Goal: Communication & Community: Answer question/provide support

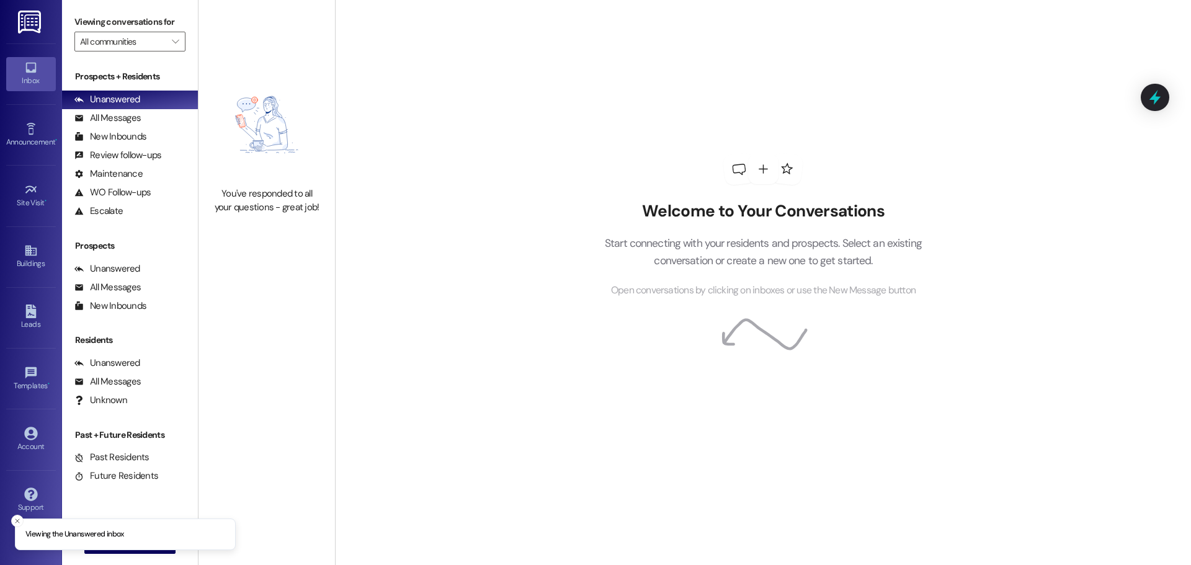
click at [47, 21] on link at bounding box center [31, 21] width 40 height 43
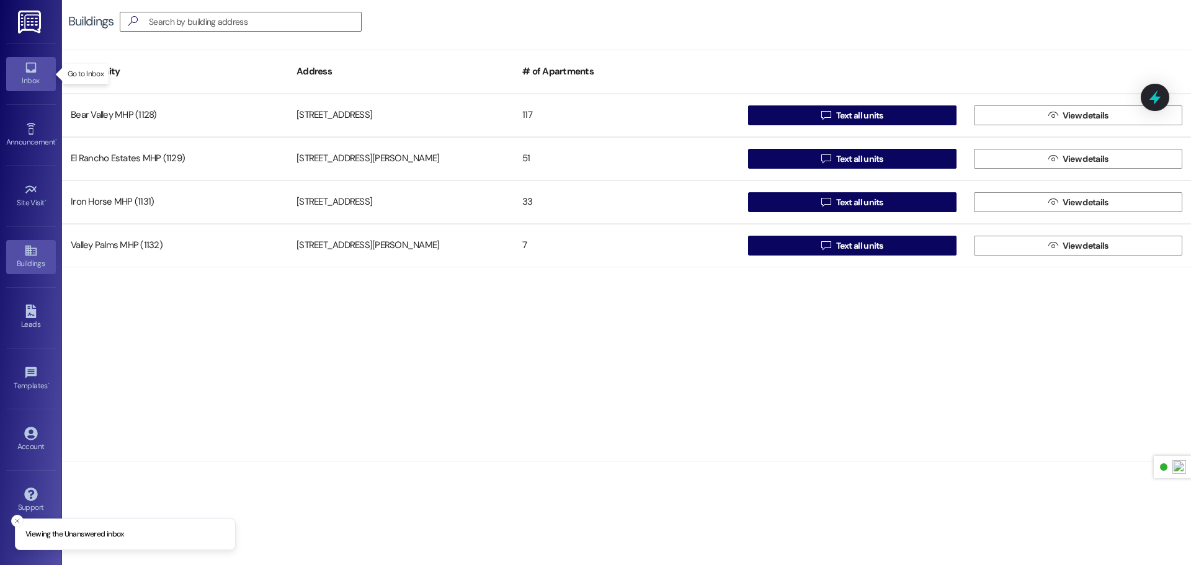
click at [34, 80] on div "Inbox" at bounding box center [31, 80] width 62 height 12
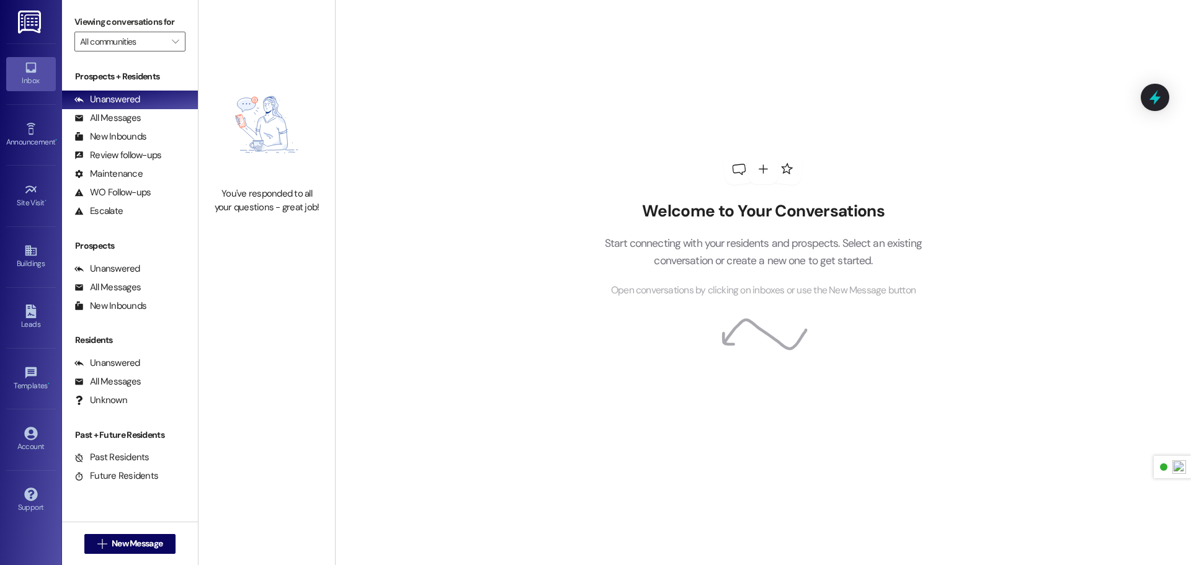
click at [43, 15] on img at bounding box center [30, 22] width 25 height 23
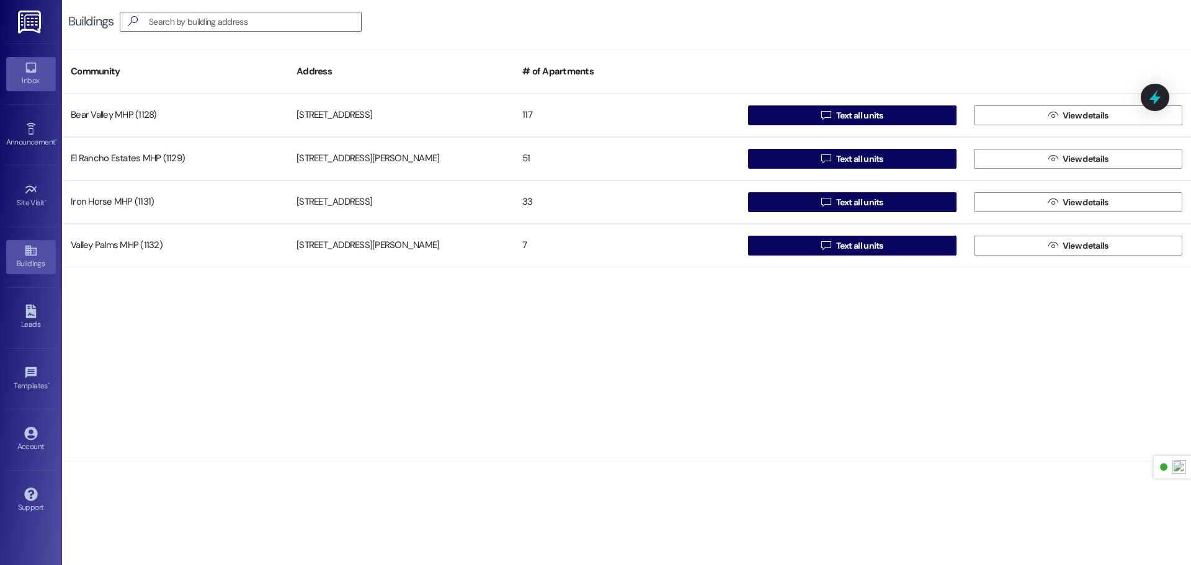
click at [35, 69] on icon at bounding box center [30, 68] width 11 height 11
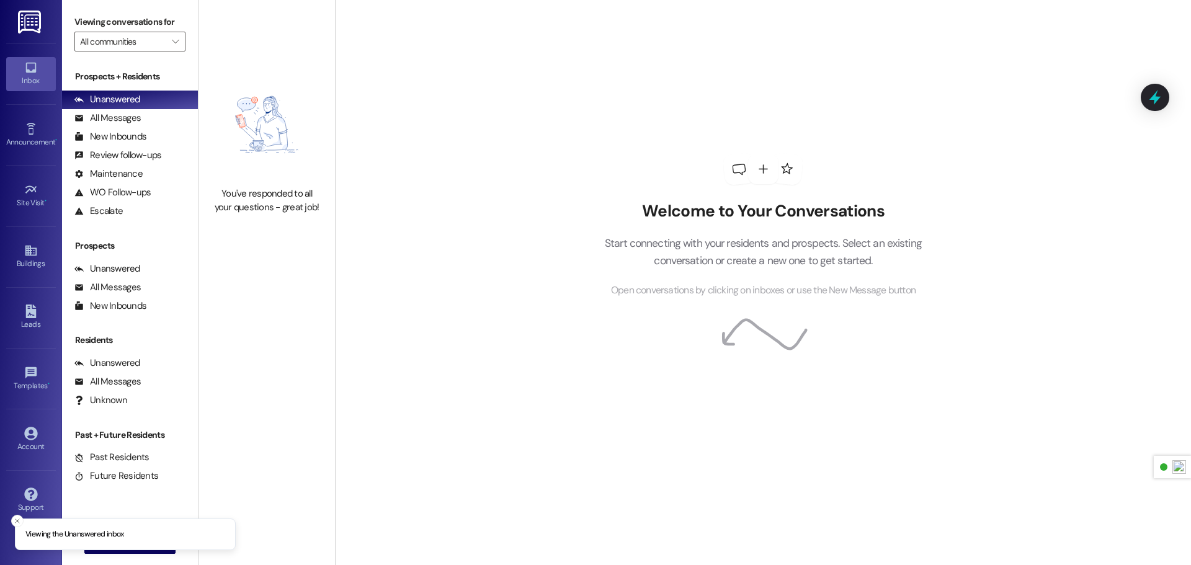
click at [32, 16] on img at bounding box center [30, 22] width 25 height 23
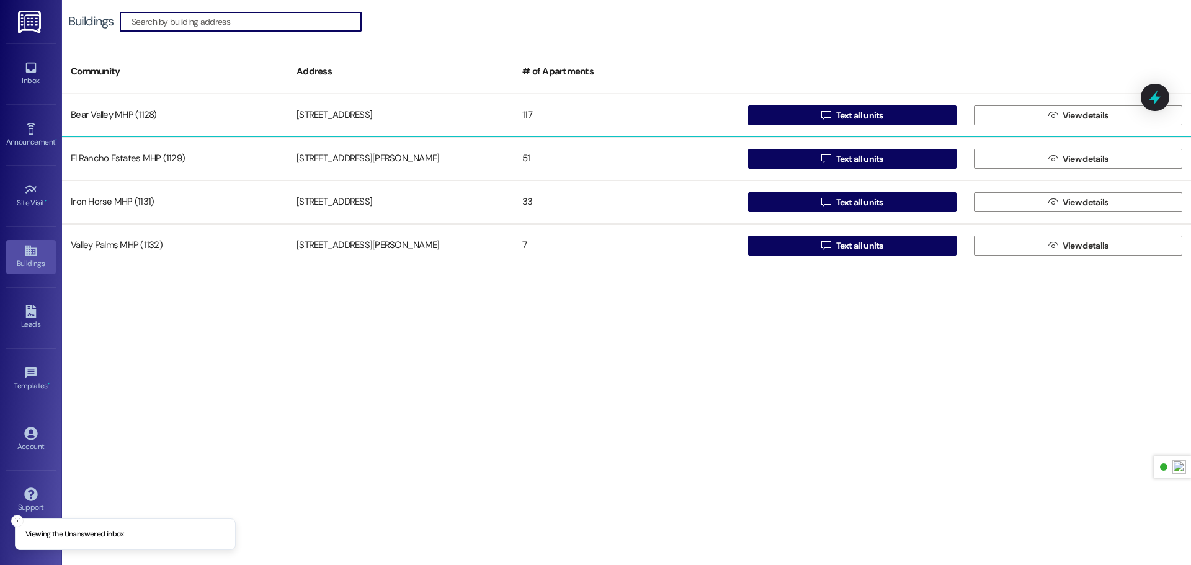
click at [176, 110] on div "Bear Valley MHP (1128)" at bounding box center [175, 115] width 226 height 25
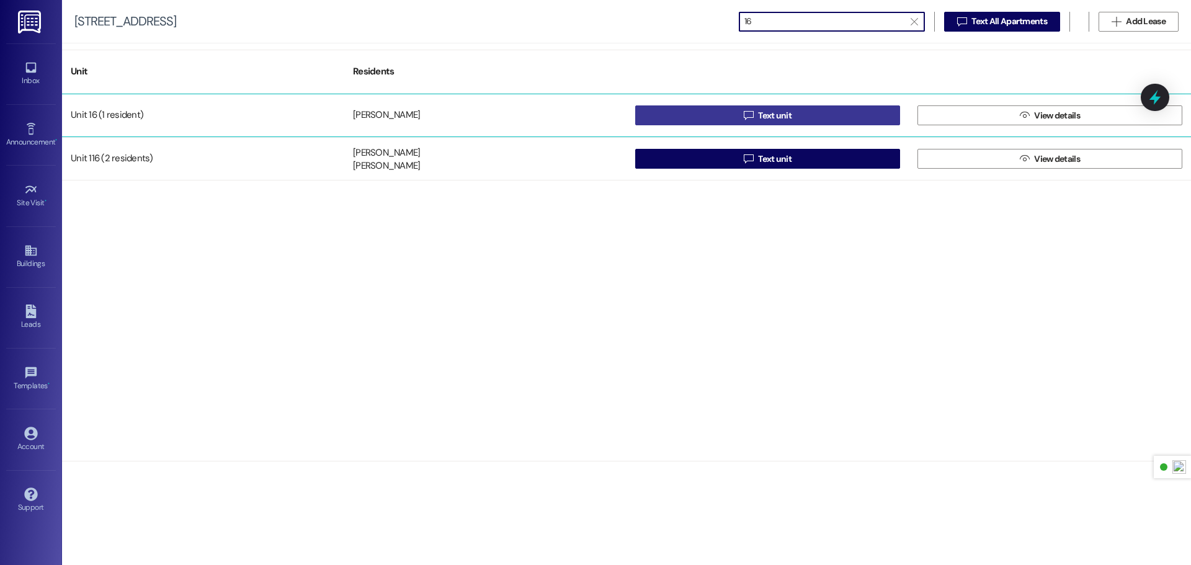
type input "16"
click at [727, 114] on button " Text unit" at bounding box center [767, 115] width 265 height 20
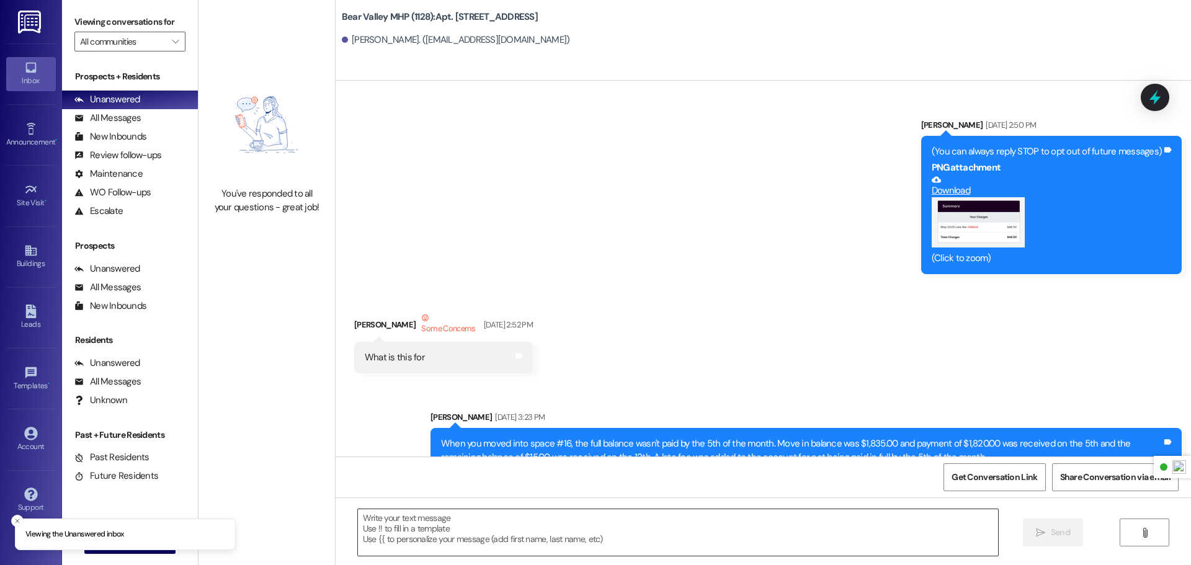
scroll to position [16675, 0]
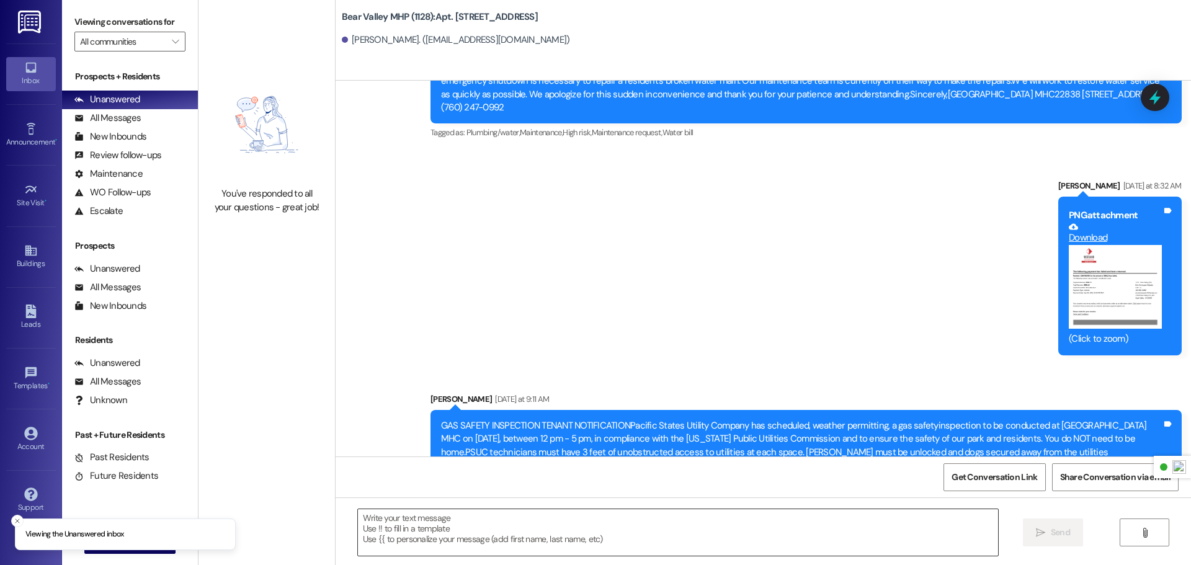
click at [540, 524] on textarea at bounding box center [678, 532] width 640 height 47
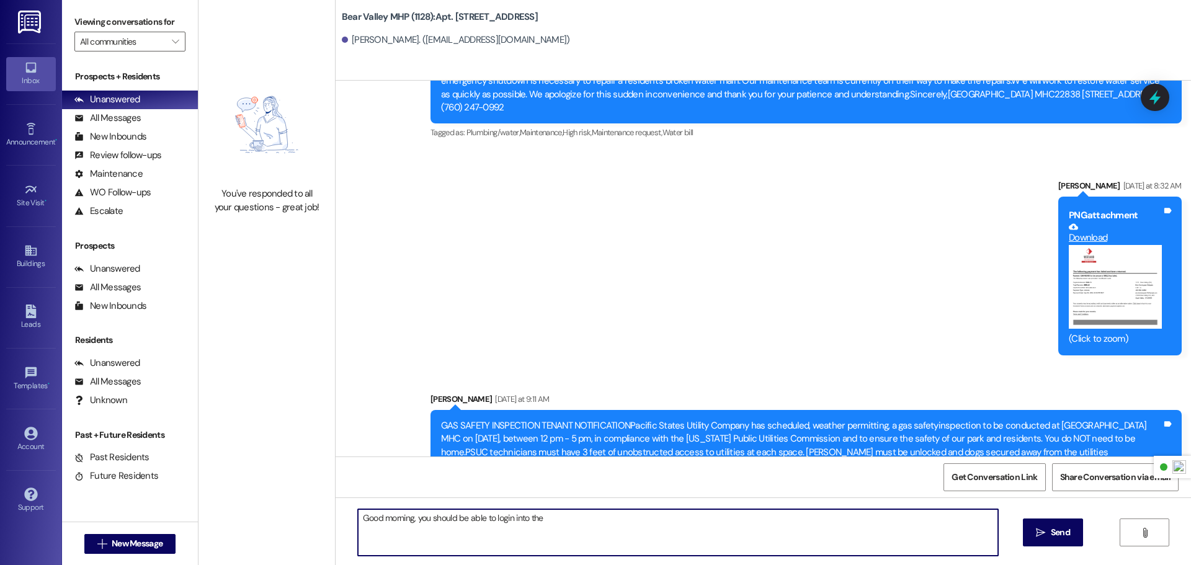
type textarea "Good morning, you should be able to login into the portal."
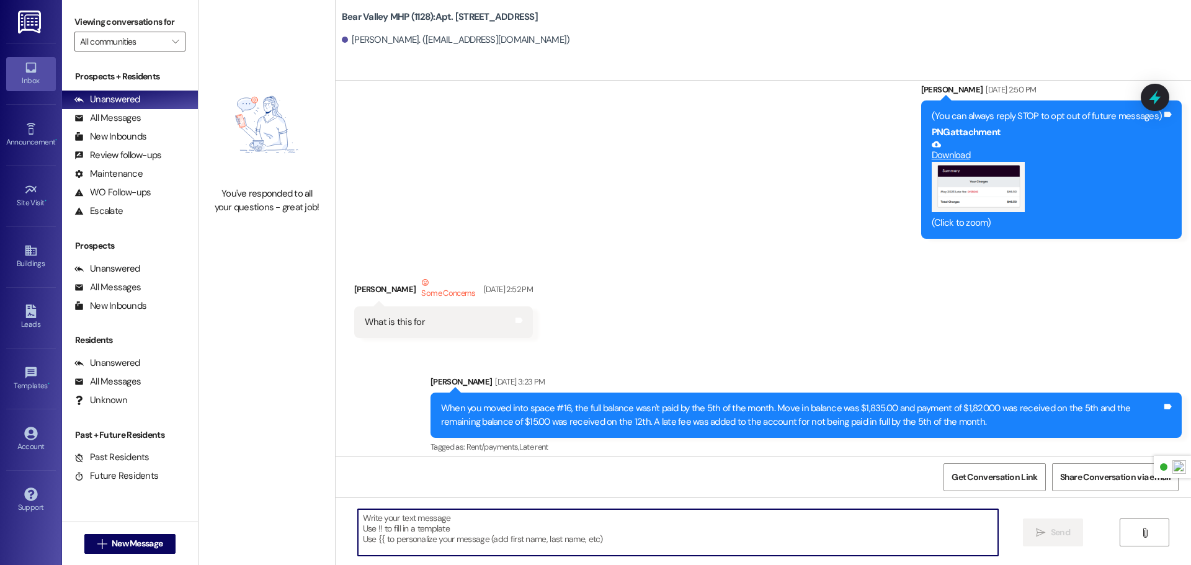
scroll to position [0, 0]
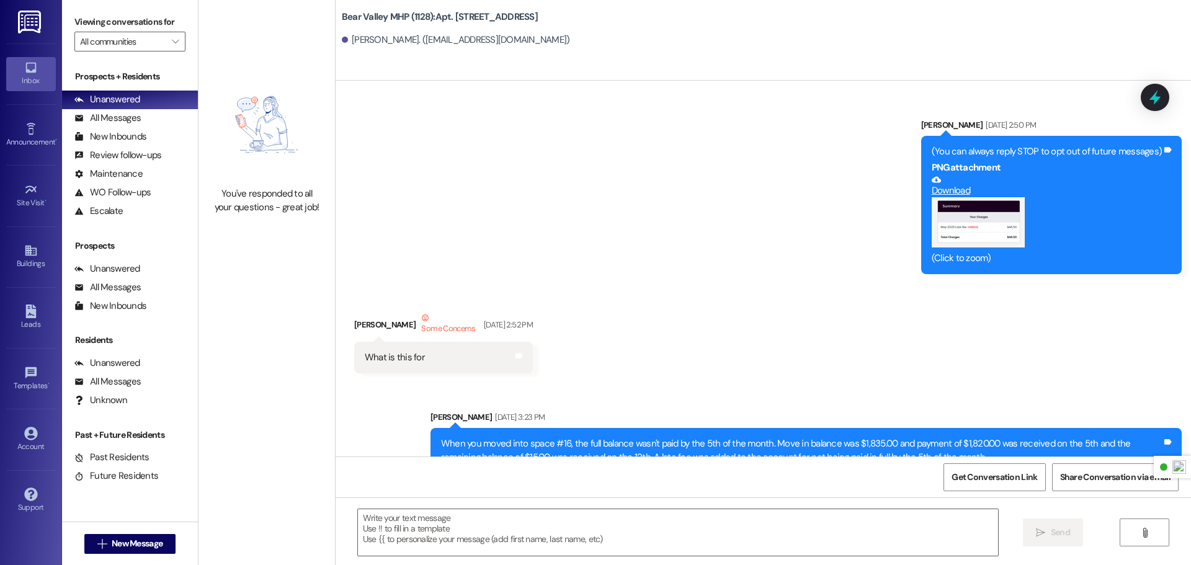
click at [35, 20] on img at bounding box center [30, 22] width 25 height 23
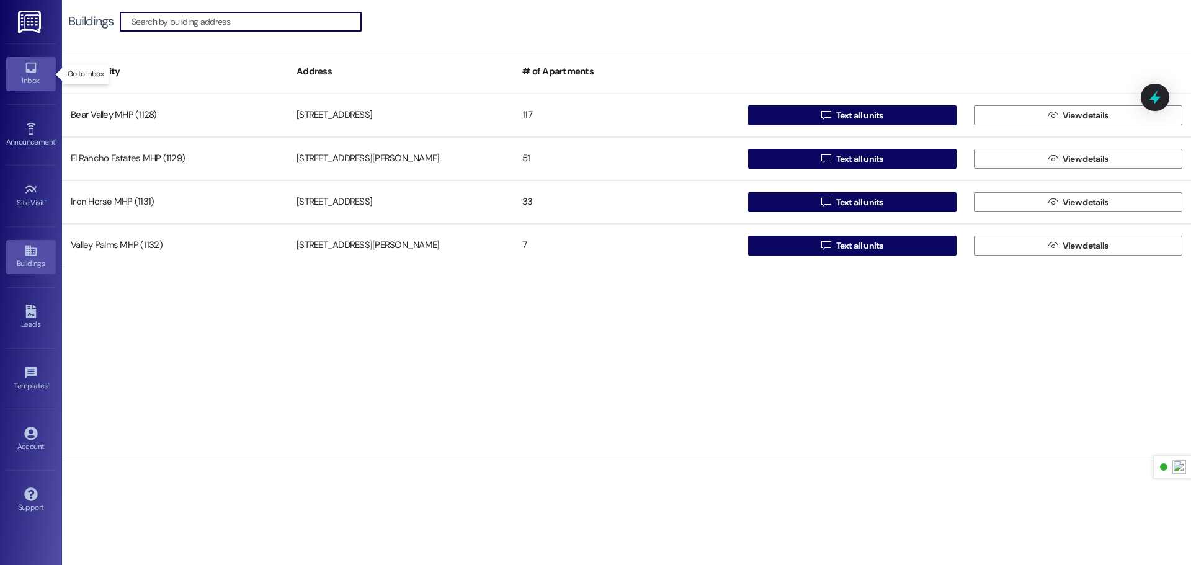
click at [30, 79] on div "Inbox" at bounding box center [31, 80] width 62 height 12
